Goal: Use online tool/utility: Utilize a website feature to perform a specific function

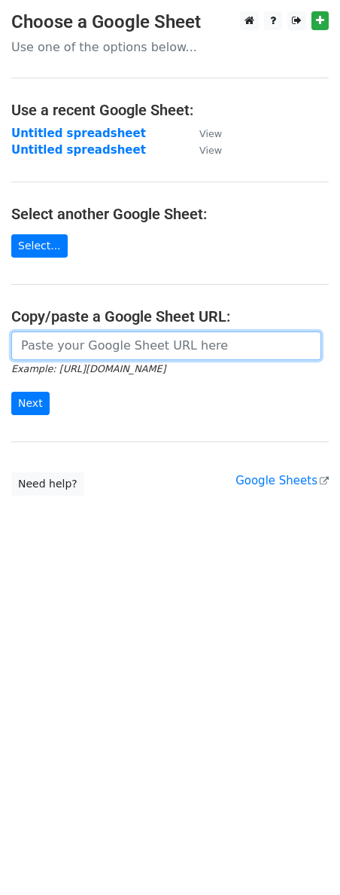
click at [70, 341] on input "url" at bounding box center [166, 345] width 310 height 29
paste input "[URL][DOMAIN_NAME]"
type input "[URL][DOMAIN_NAME]"
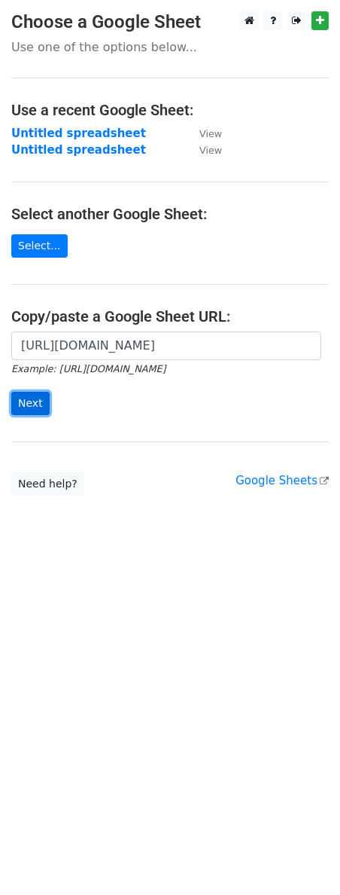
click at [33, 408] on input "Next" at bounding box center [30, 403] width 38 height 23
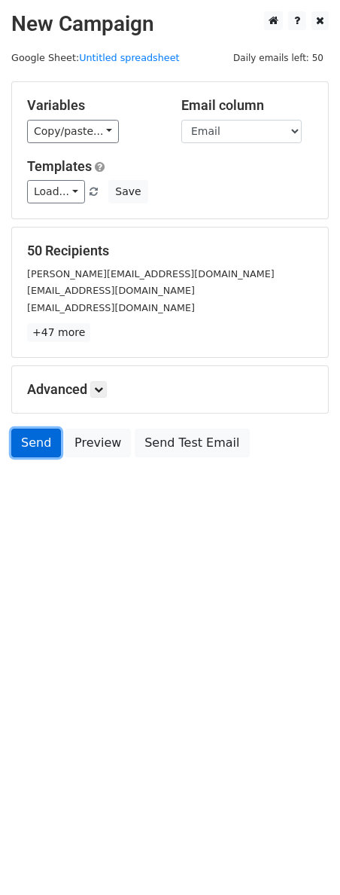
click at [25, 455] on link "Send" at bounding box center [36, 443] width 50 height 29
